Goal: Task Accomplishment & Management: Manage account settings

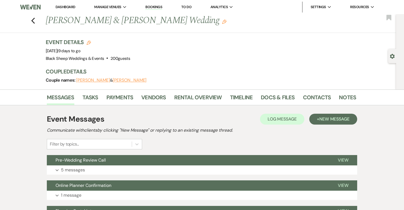
click at [65, 8] on link "Dashboard" at bounding box center [65, 7] width 20 height 5
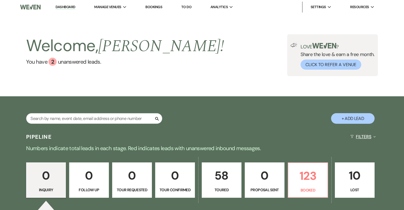
click at [360, 136] on button "Filters Expand" at bounding box center [363, 136] width 30 height 14
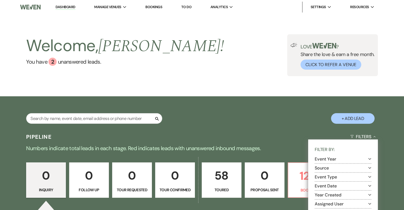
click at [370, 158] on use "button" at bounding box center [369, 159] width 3 height 2
click at [324, 171] on input "2026" at bounding box center [323, 173] width 4 height 4
checkbox input "true"
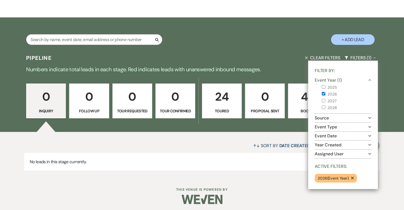
scroll to position [81, 0]
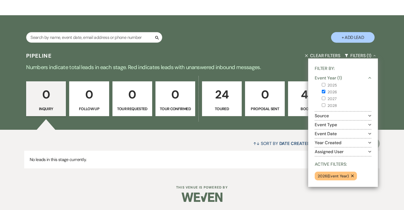
click at [342, 177] on p "2026 ( Event Year )" at bounding box center [332, 176] width 31 height 6
click at [339, 177] on p "2026 ( Event Year )" at bounding box center [332, 176] width 31 height 6
click at [201, 173] on div "↑↓ Sort By Date Created Expand Send Mass Message No leads in this stage current…" at bounding box center [202, 152] width 404 height 45
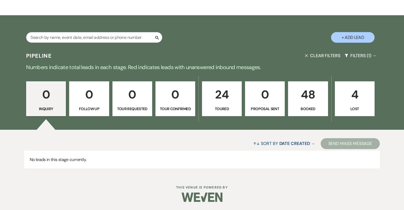
click at [314, 101] on p "48" at bounding box center [307, 94] width 33 height 18
